Goal: Transaction & Acquisition: Book appointment/travel/reservation

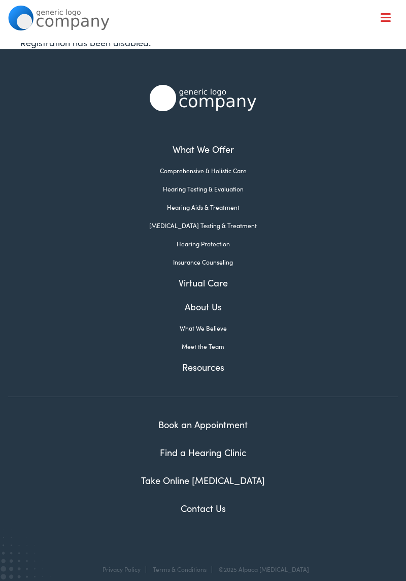
click at [230, 428] on link "Book an Appointment" at bounding box center [202, 424] width 89 height 13
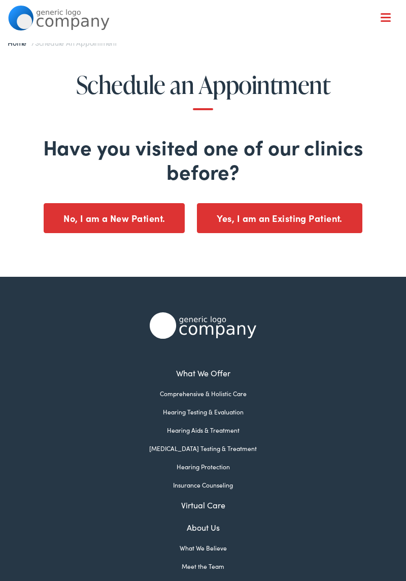
click at [138, 210] on button "No, I am a New Patient." at bounding box center [114, 218] width 141 height 30
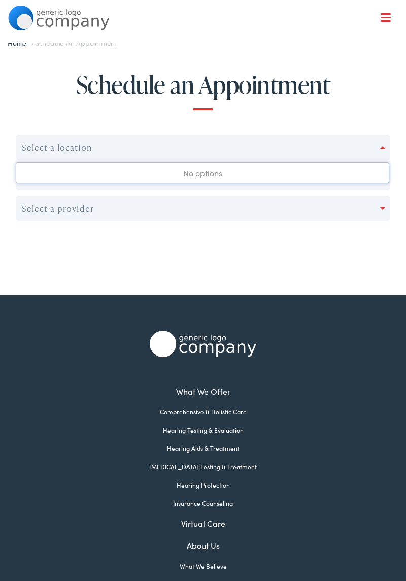
click at [235, 167] on div "No options" at bounding box center [202, 172] width 373 height 20
click at [212, 176] on div "No options" at bounding box center [202, 172] width 373 height 20
click at [170, 167] on div "No options" at bounding box center [202, 172] width 373 height 20
click at [177, 174] on div "No options" at bounding box center [202, 172] width 373 height 20
